Goal: Task Accomplishment & Management: Complete application form

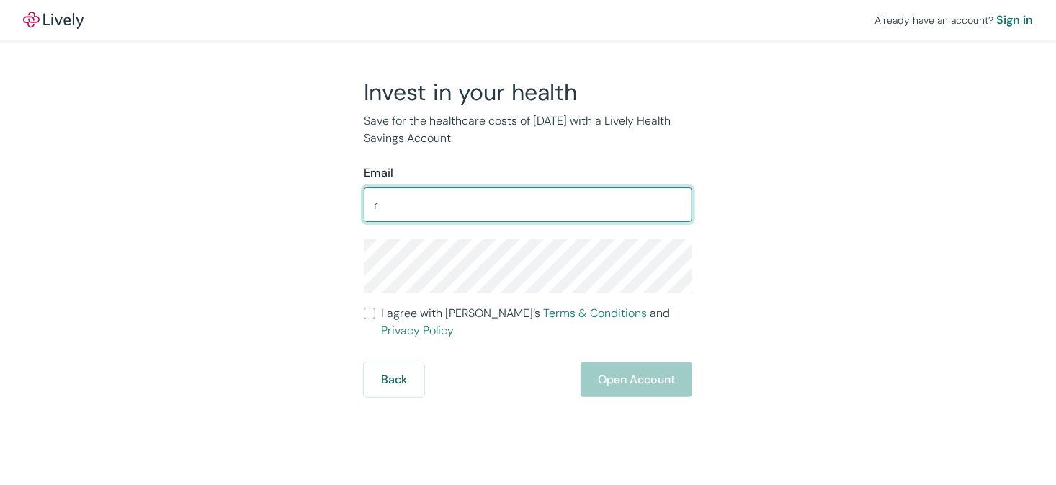
type input "[EMAIL_ADDRESS][DOMAIN_NAME]"
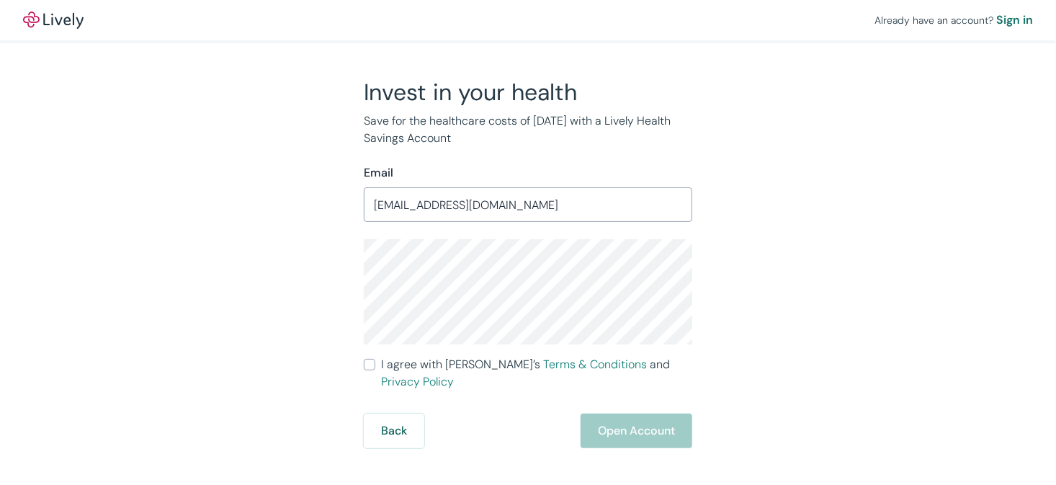
click at [369, 365] on input "I agree with Lively’s Terms & Conditions and Privacy Policy" at bounding box center [370, 365] width 12 height 12
checkbox input "true"
click at [633, 418] on button "Open Account" at bounding box center [637, 431] width 112 height 35
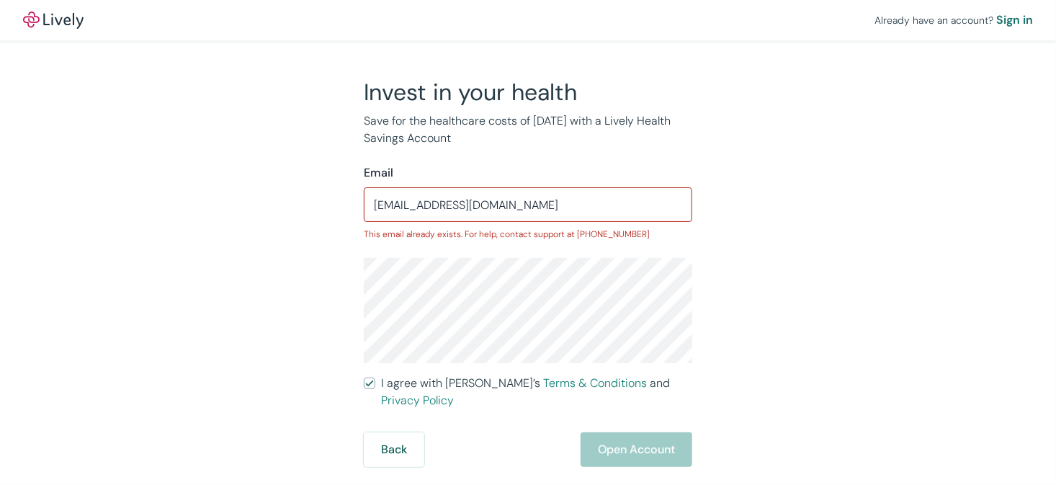
click at [757, 342] on div "Invest in your health Save for the healthcare costs of [DATE] with a Lively Hea…" at bounding box center [520, 272] width 692 height 389
click at [755, 343] on div "Invest in your health Save for the healthcare costs of [DATE] with a Lively Hea…" at bounding box center [520, 272] width 692 height 389
click at [626, 433] on div "Back Open Account" at bounding box center [528, 449] width 329 height 35
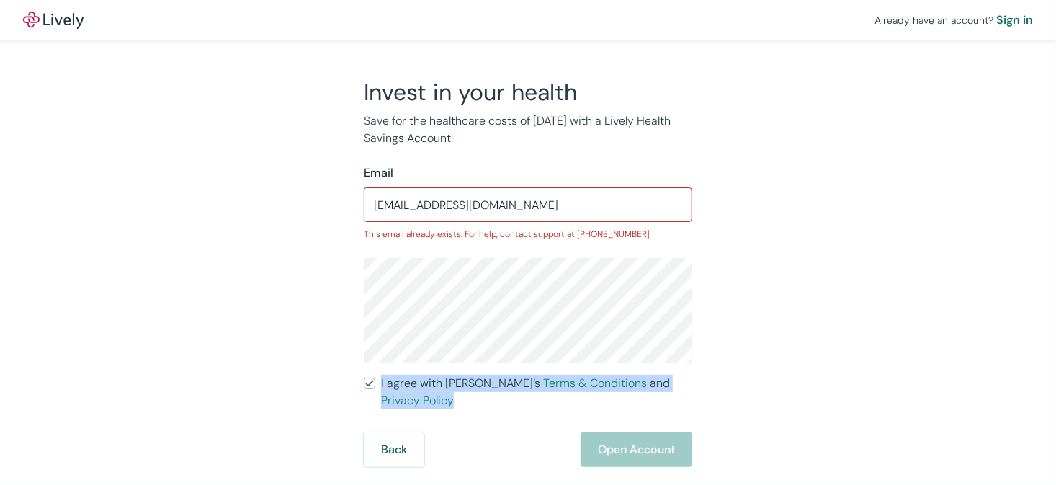
click at [626, 433] on div "Back Open Account" at bounding box center [528, 449] width 329 height 35
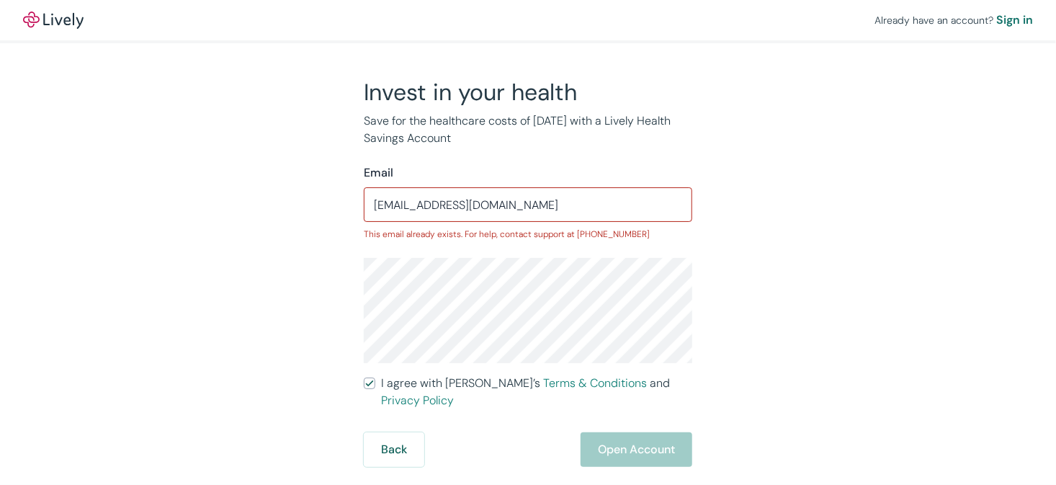
click at [626, 433] on div "Back Open Account" at bounding box center [528, 449] width 329 height 35
click at [407, 432] on button "Back" at bounding box center [394, 449] width 61 height 35
